Goal: Information Seeking & Learning: Learn about a topic

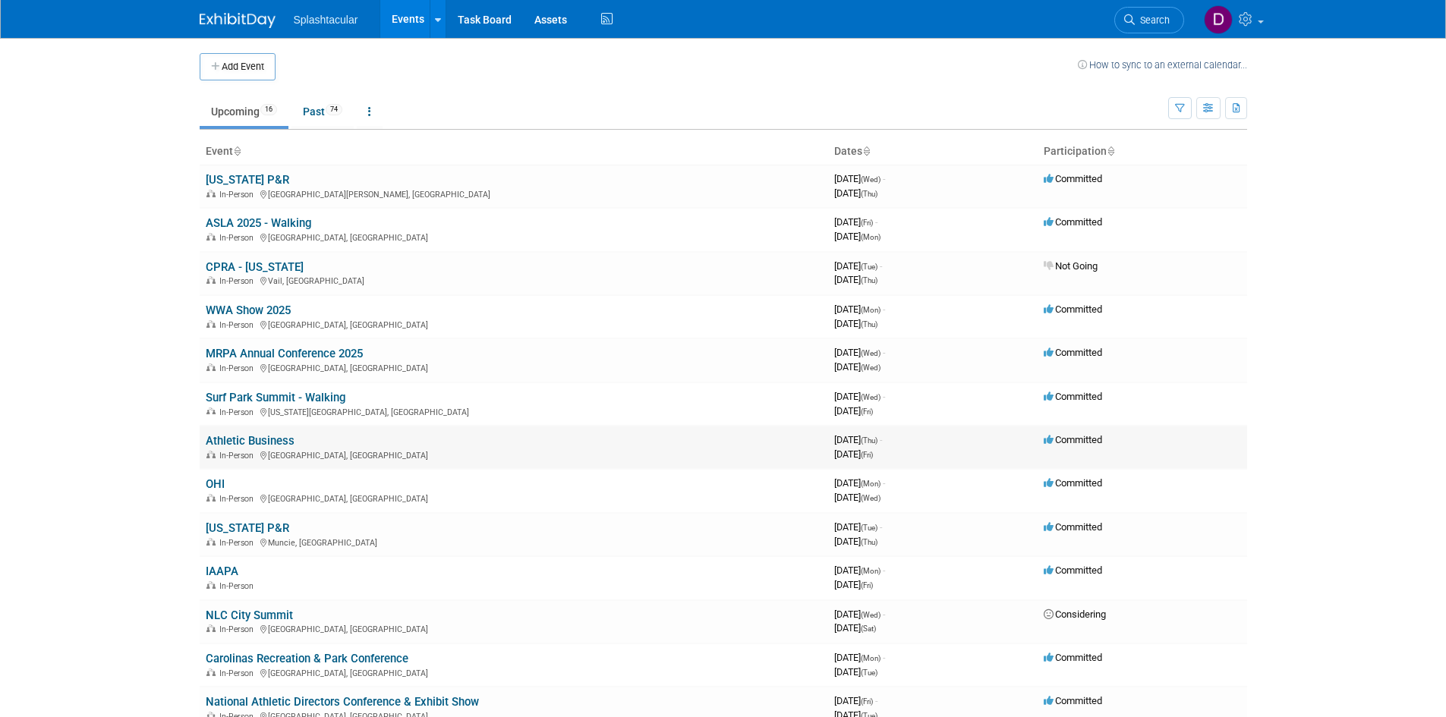
click at [266, 440] on link "Athletic Business" at bounding box center [250, 441] width 89 height 14
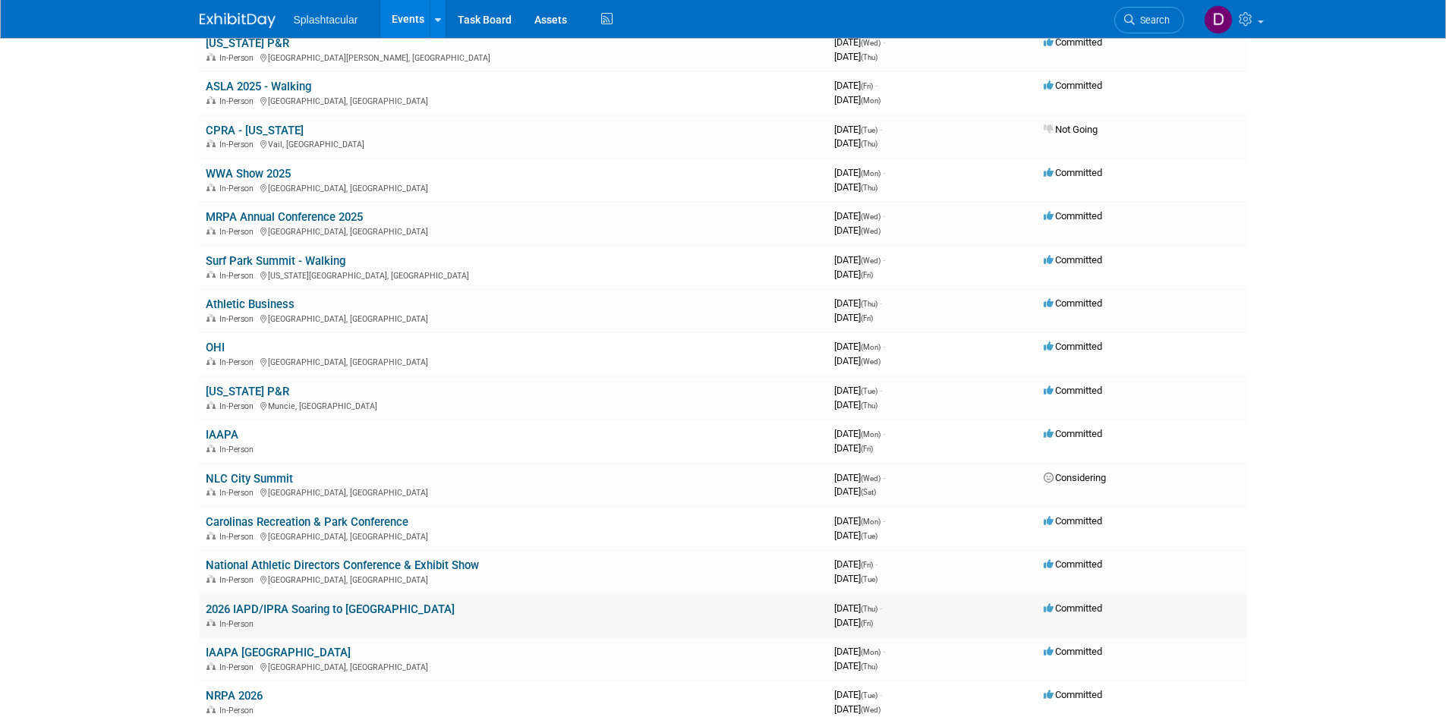
scroll to position [152, 0]
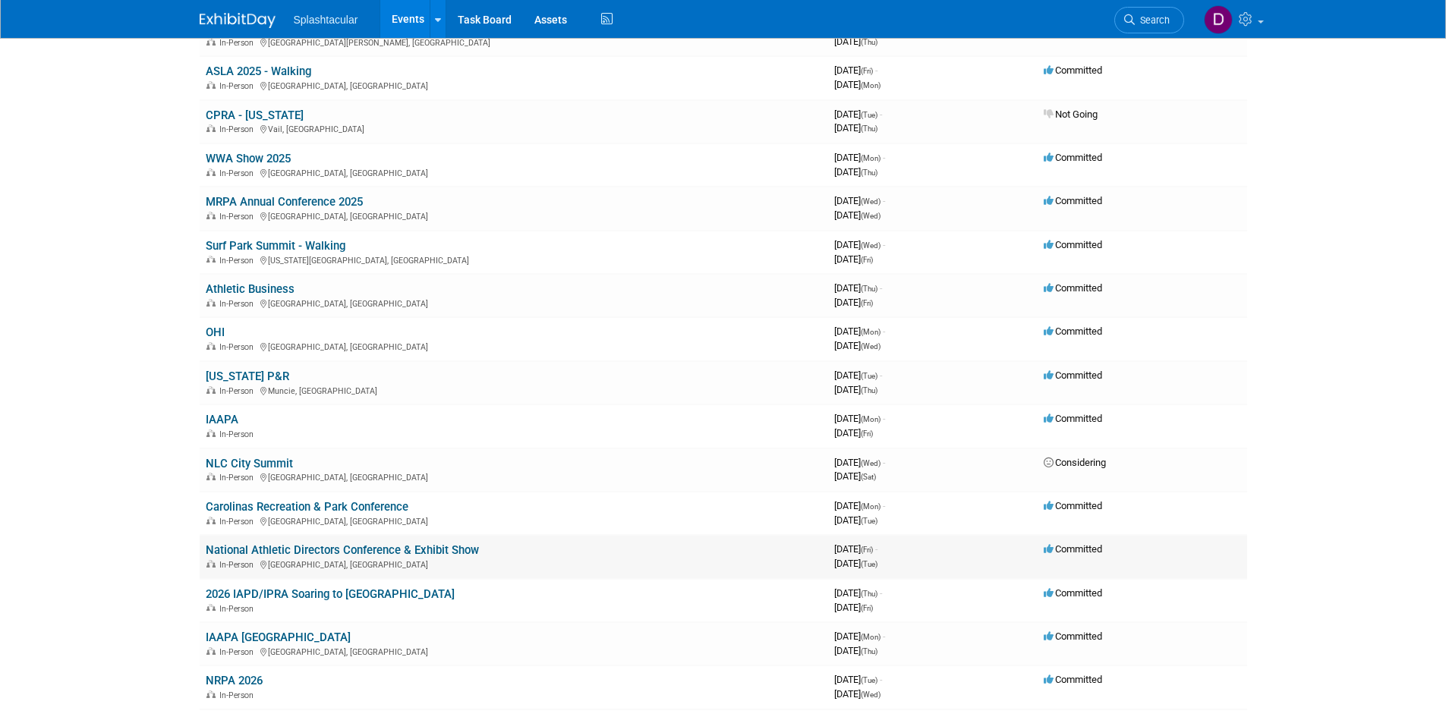
click at [327, 550] on link "National Athletic Directors Conference & Exhibit Show" at bounding box center [342, 551] width 273 height 14
click at [244, 292] on link "Athletic Business" at bounding box center [250, 289] width 89 height 14
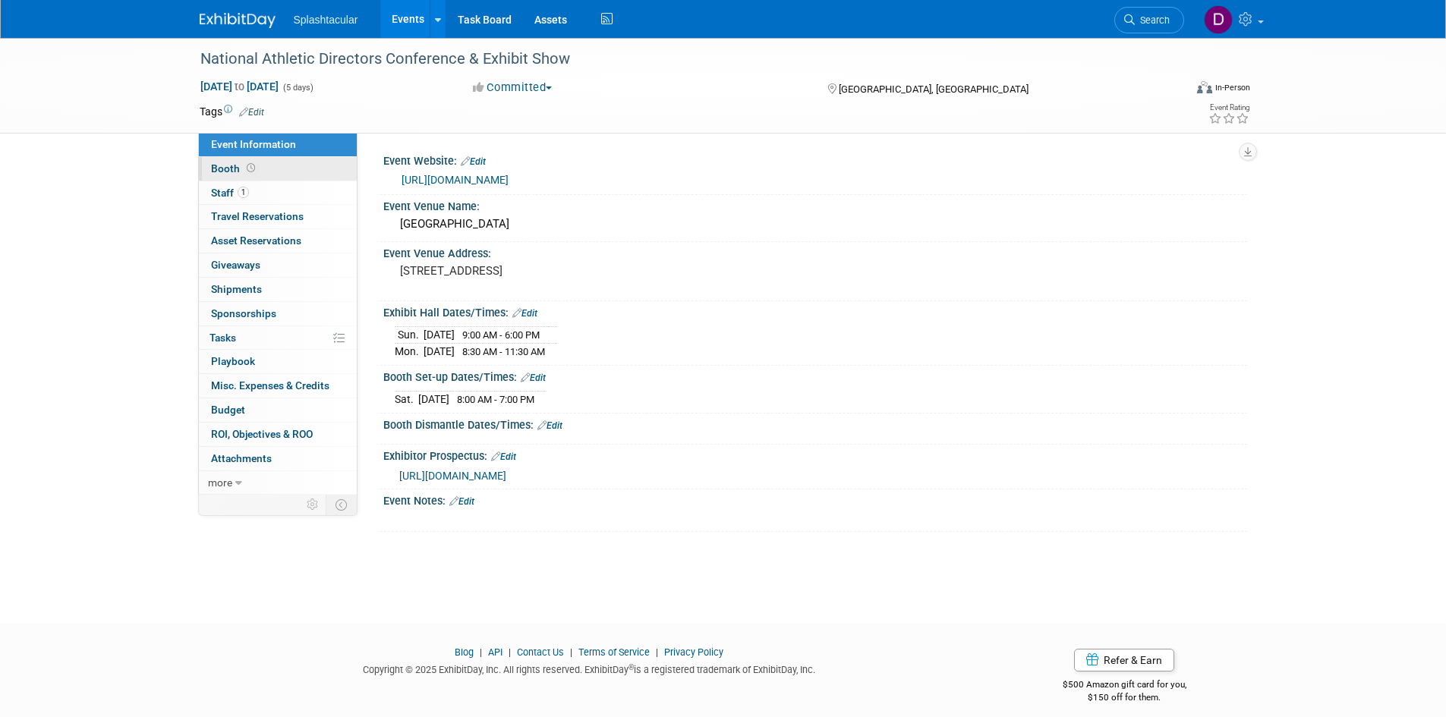
click at [222, 166] on span "Booth" at bounding box center [234, 168] width 47 height 12
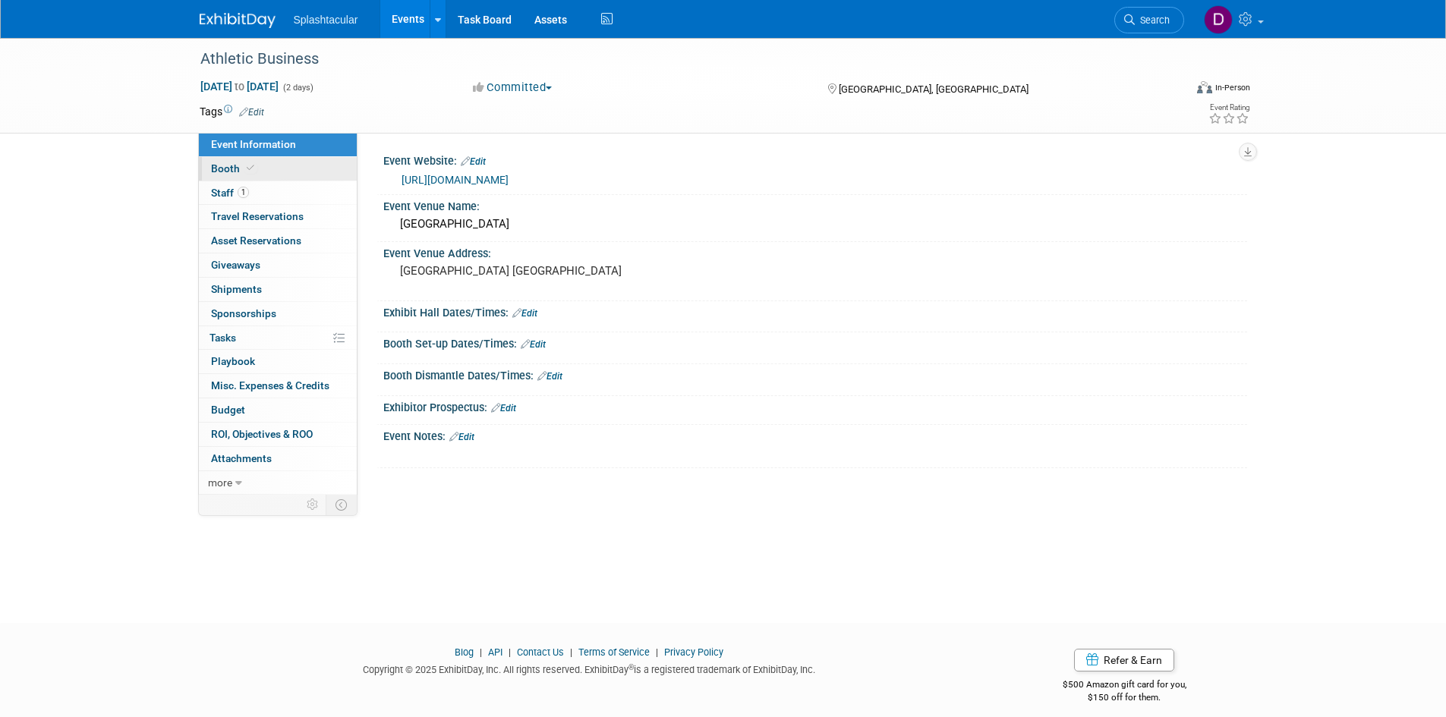
click at [219, 166] on span "Booth" at bounding box center [234, 168] width 46 height 12
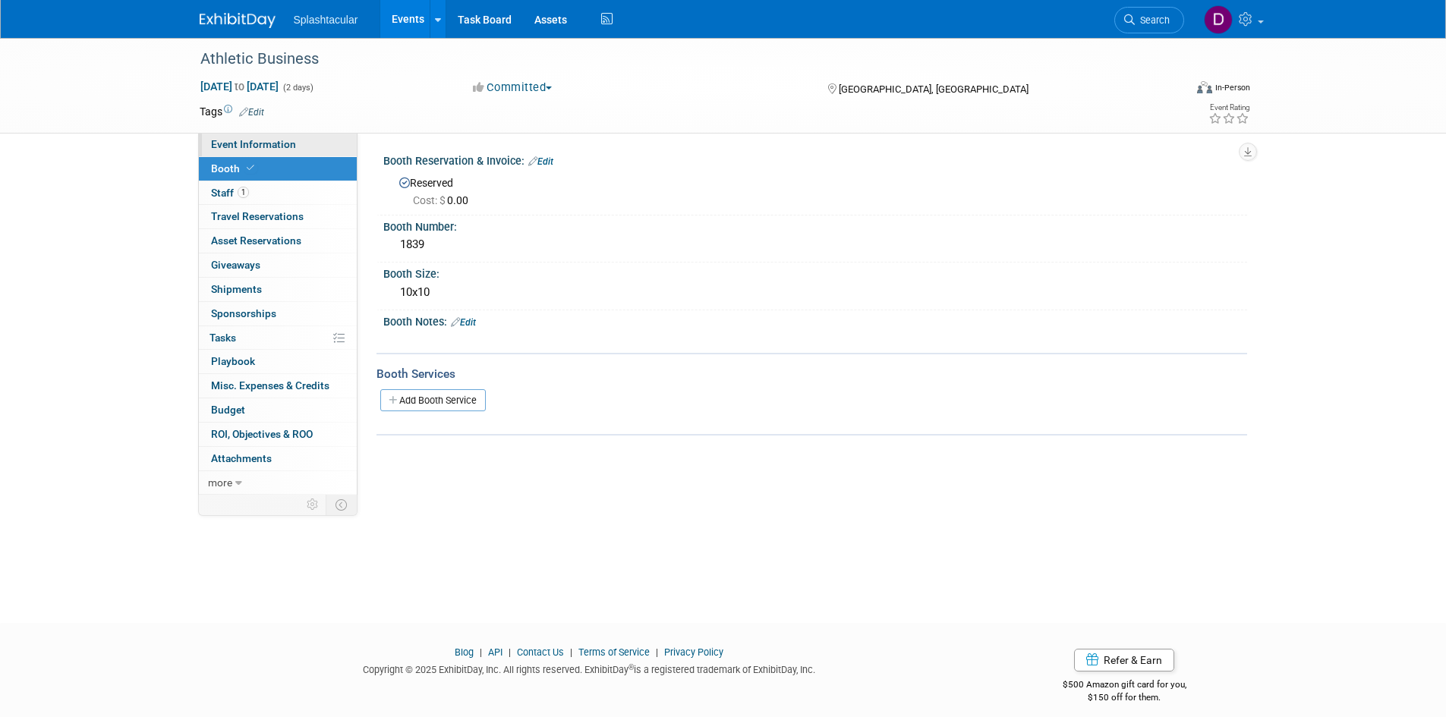
click at [235, 141] on span "Event Information" at bounding box center [253, 144] width 85 height 12
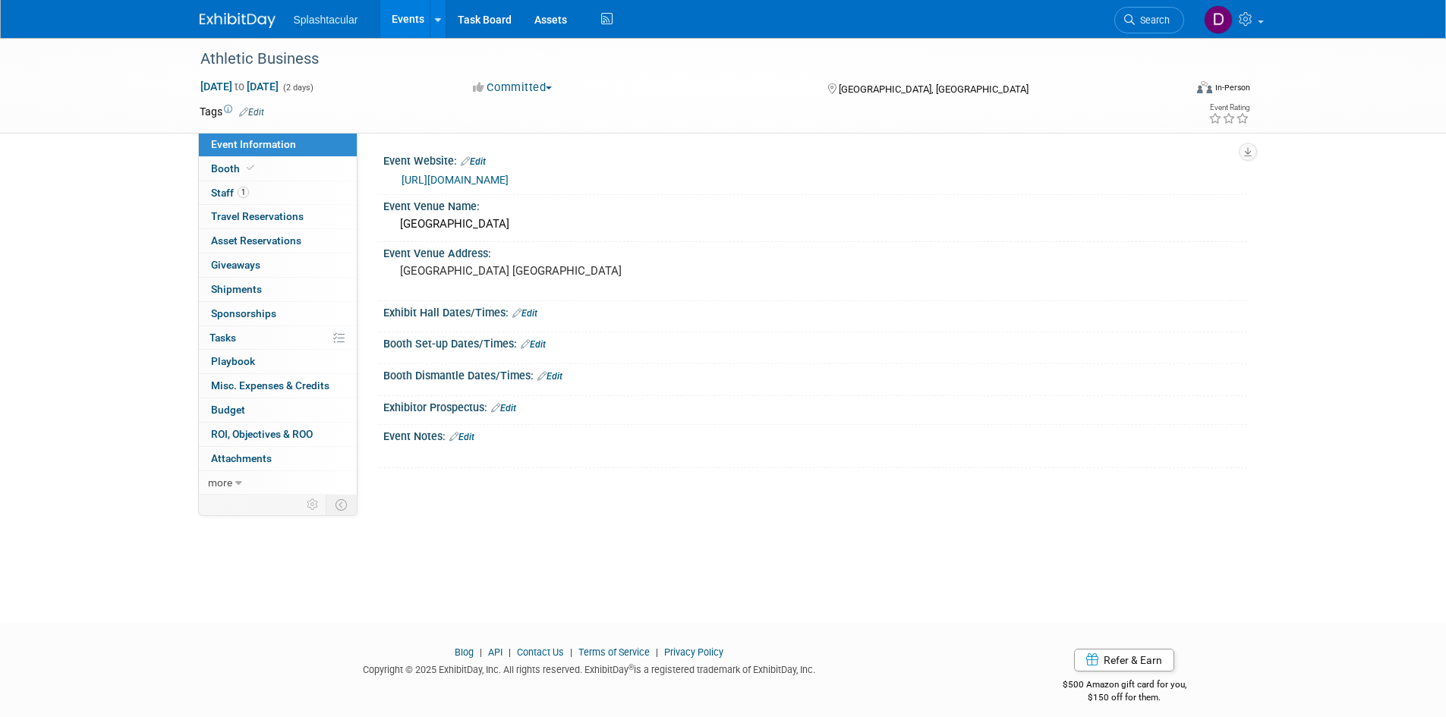
click at [452, 179] on link "[URL][DOMAIN_NAME]" at bounding box center [455, 180] width 107 height 12
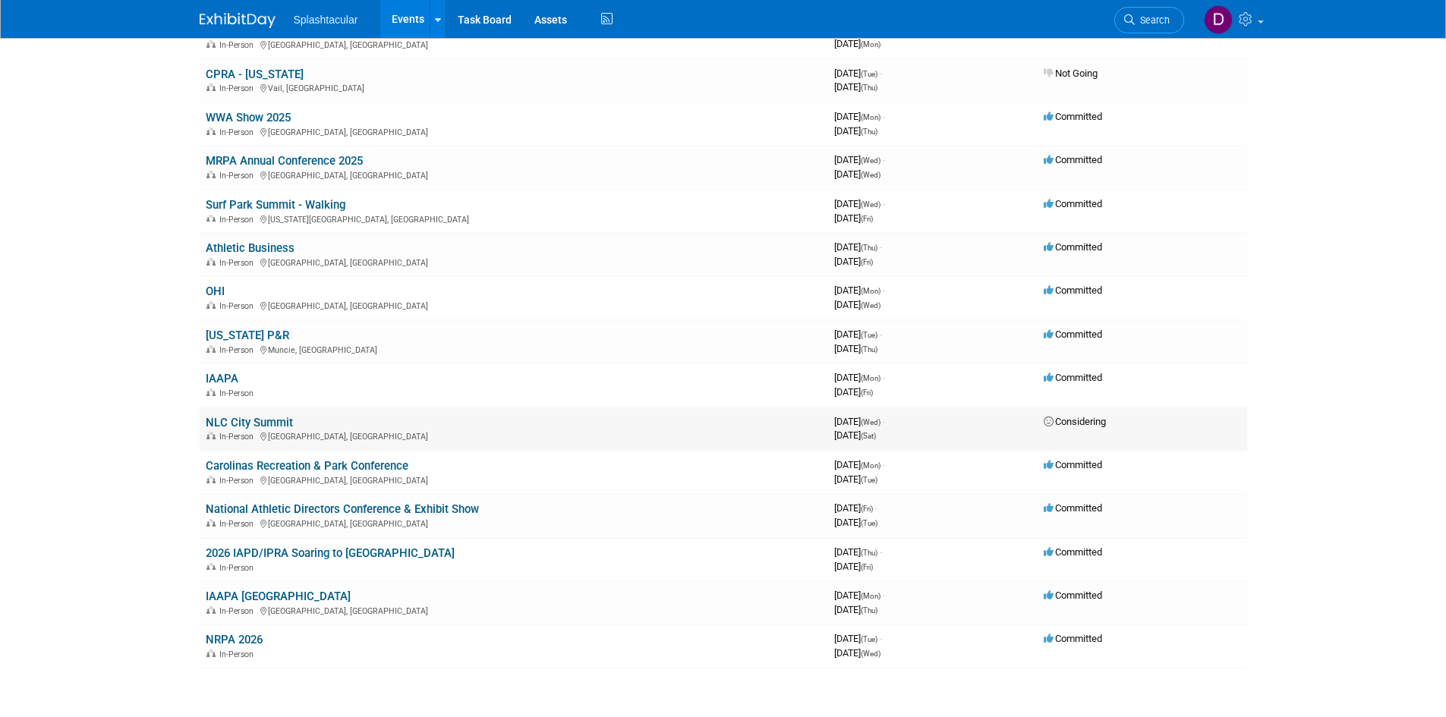
scroll to position [228, 0]
